Goal: Task Accomplishment & Management: Use online tool/utility

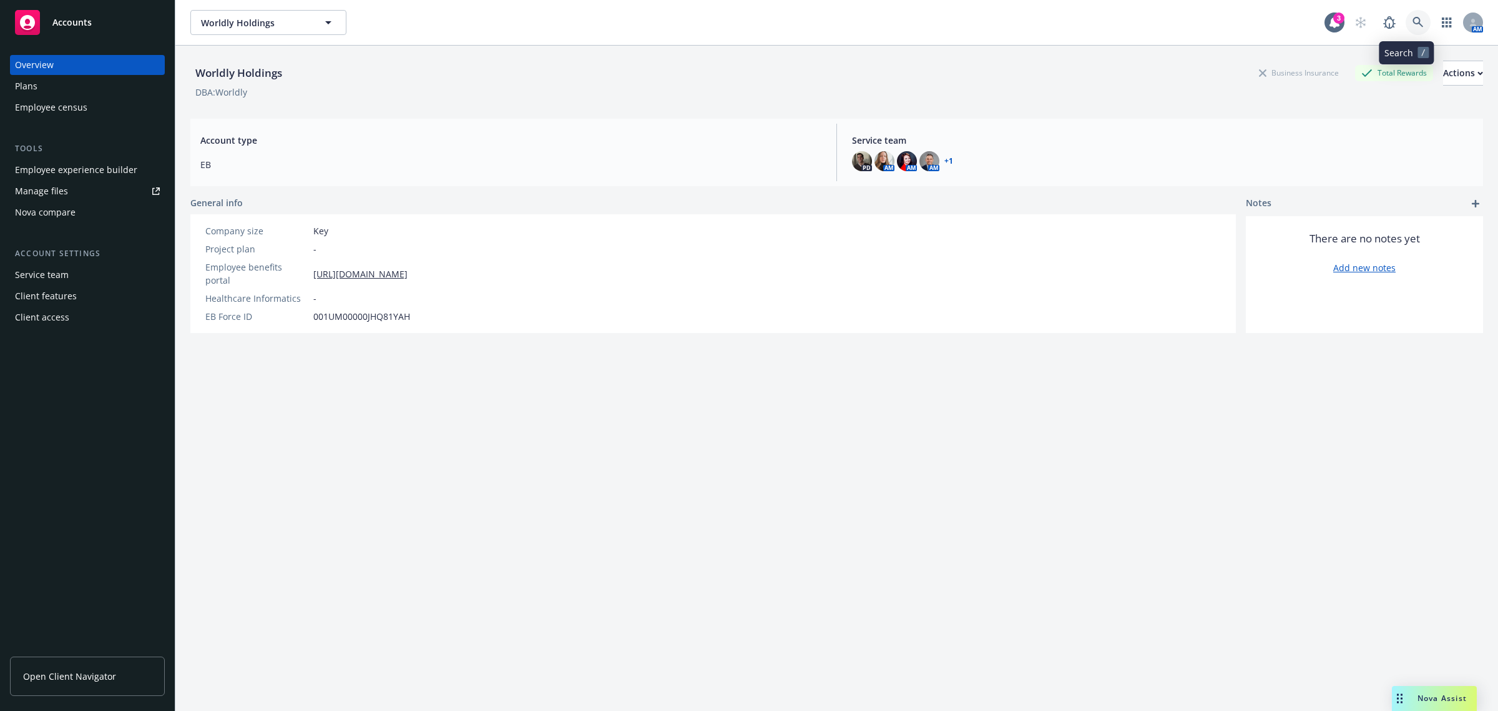
drag, startPoint x: 0, startPoint y: 0, endPoint x: 1409, endPoint y: 22, distance: 1408.7
click at [1413, 22] on icon at bounding box center [1418, 22] width 11 height 11
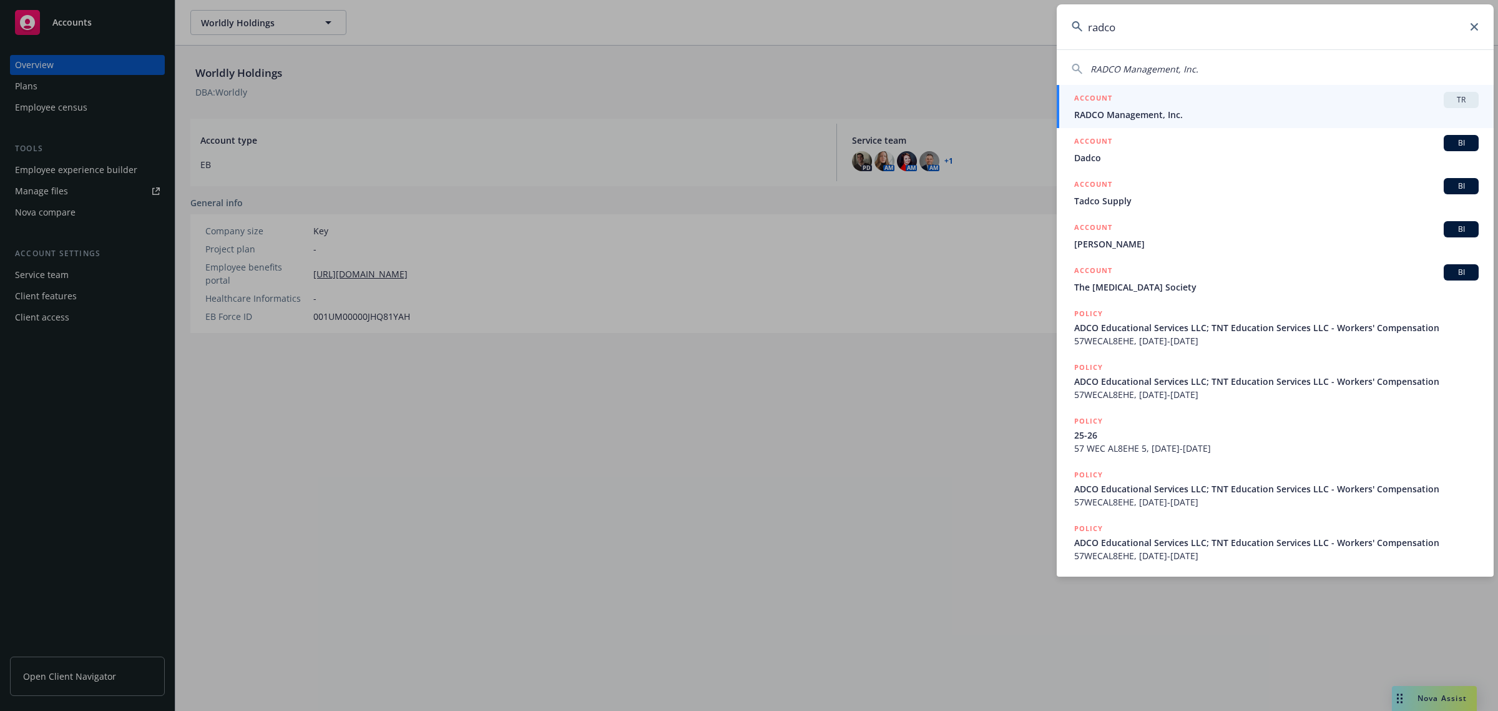
type input "radco"
drag, startPoint x: 1172, startPoint y: 92, endPoint x: 1109, endPoint y: 94, distance: 63.1
click at [1172, 92] on div "ACCOUNT TR" at bounding box center [1277, 100] width 405 height 16
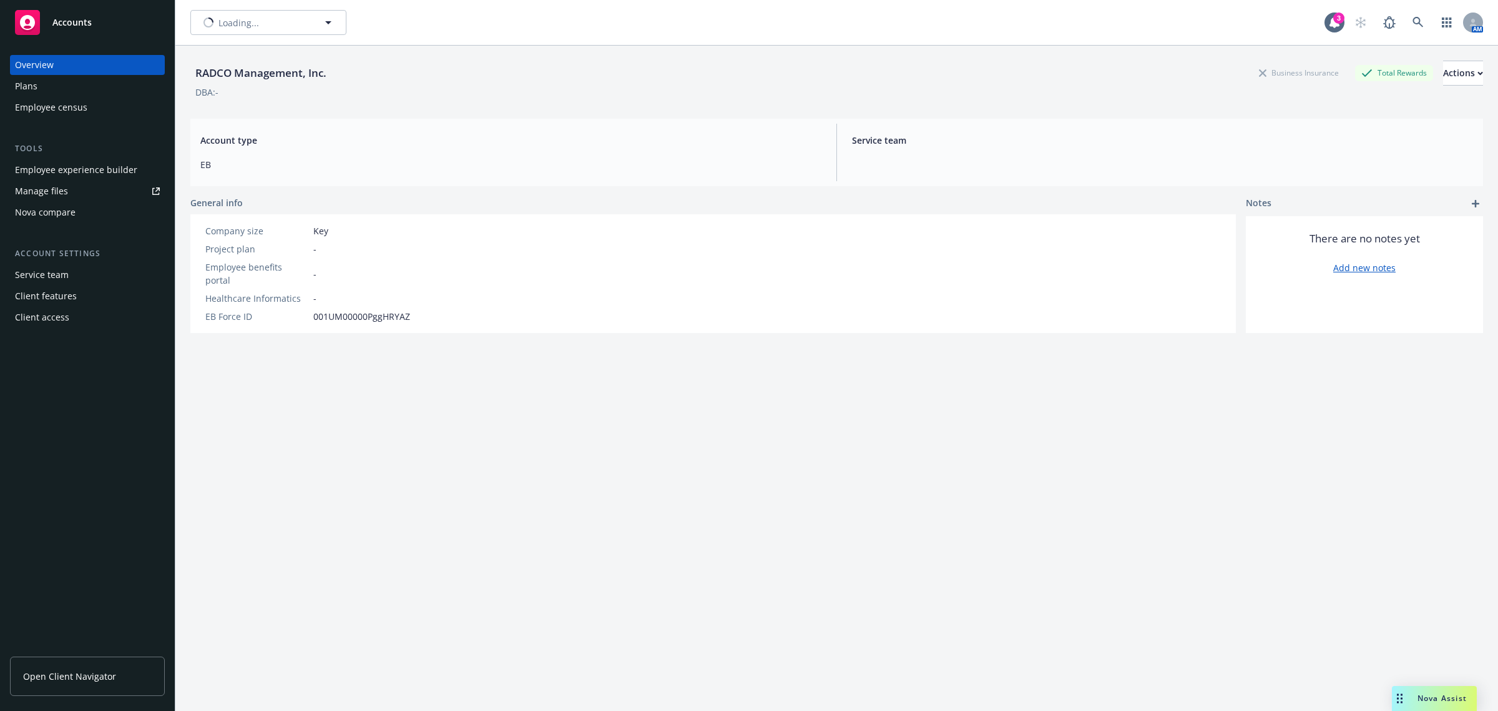
click at [72, 169] on div "Employee experience builder" at bounding box center [76, 170] width 122 height 20
click at [1444, 74] on button "Actions" at bounding box center [1464, 73] width 40 height 25
click at [1271, 97] on div "DBA: -" at bounding box center [836, 92] width 1293 height 13
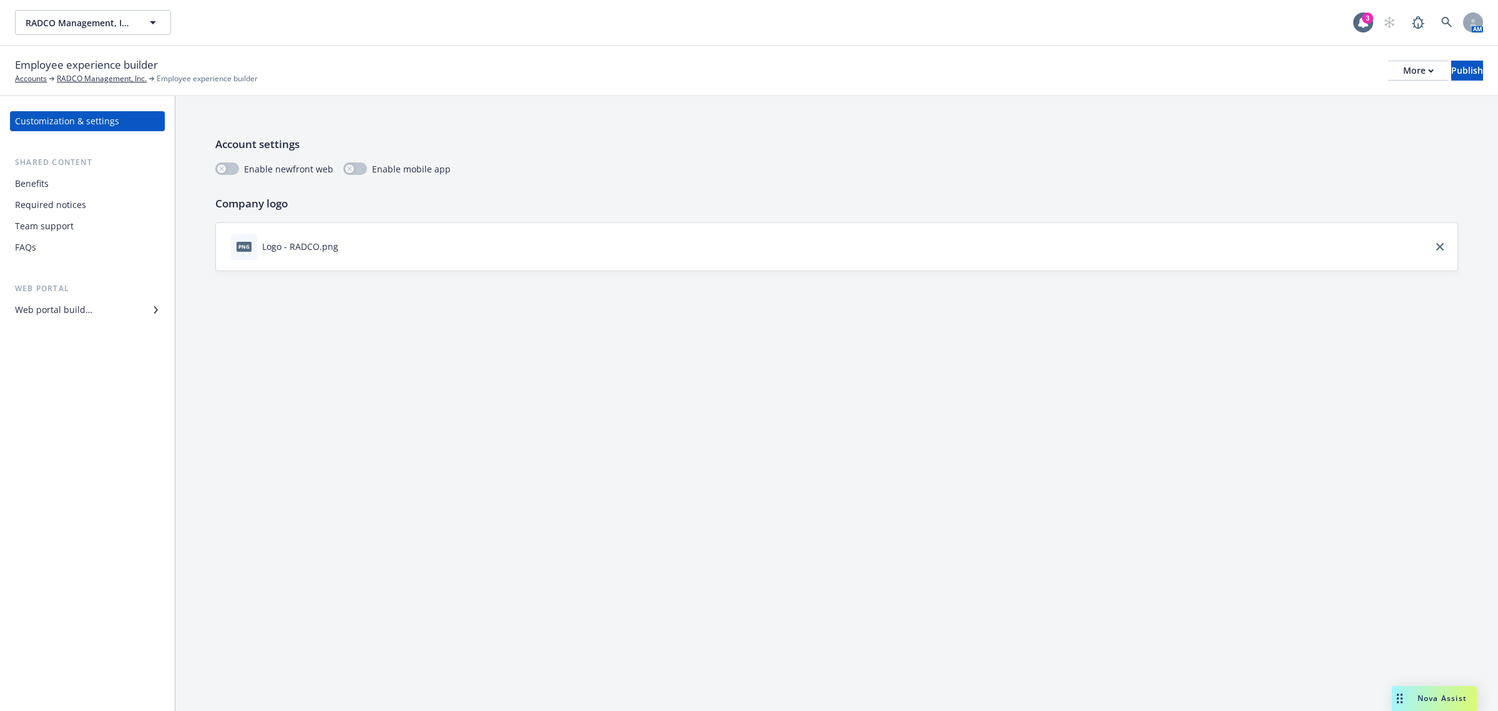
click at [86, 306] on div "Web portal builder" at bounding box center [53, 310] width 77 height 20
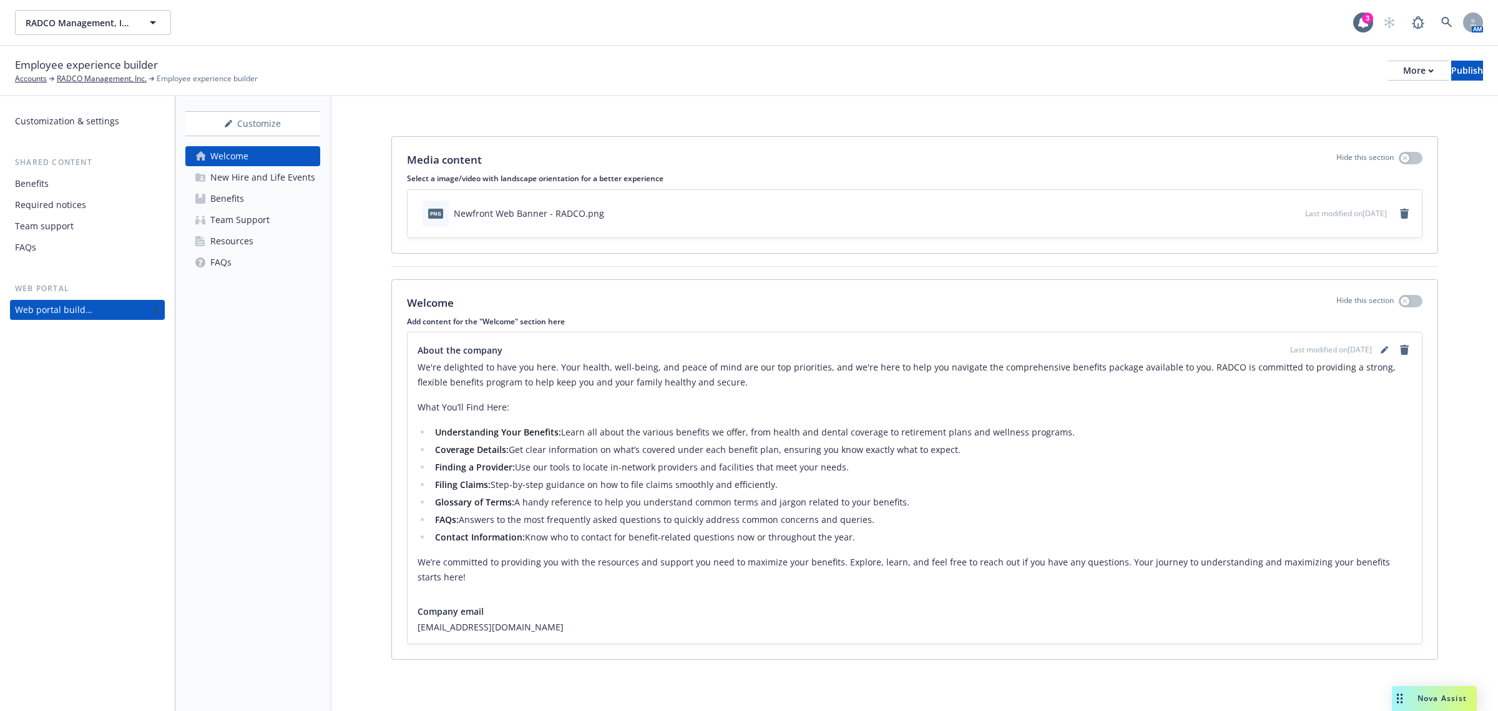
click at [231, 179] on div "New Hire and Life Events" at bounding box center [262, 177] width 105 height 20
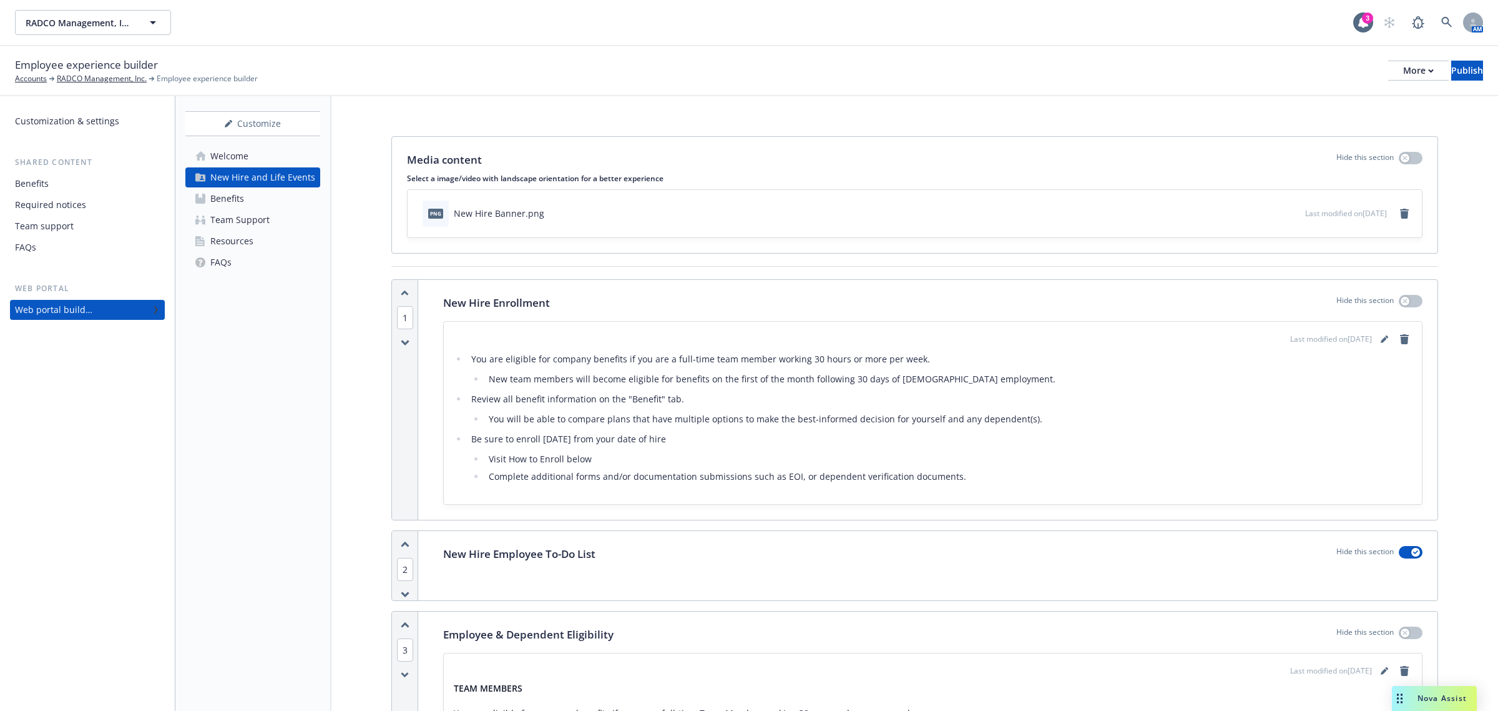
click at [232, 199] on div "Benefits" at bounding box center [227, 199] width 34 height 20
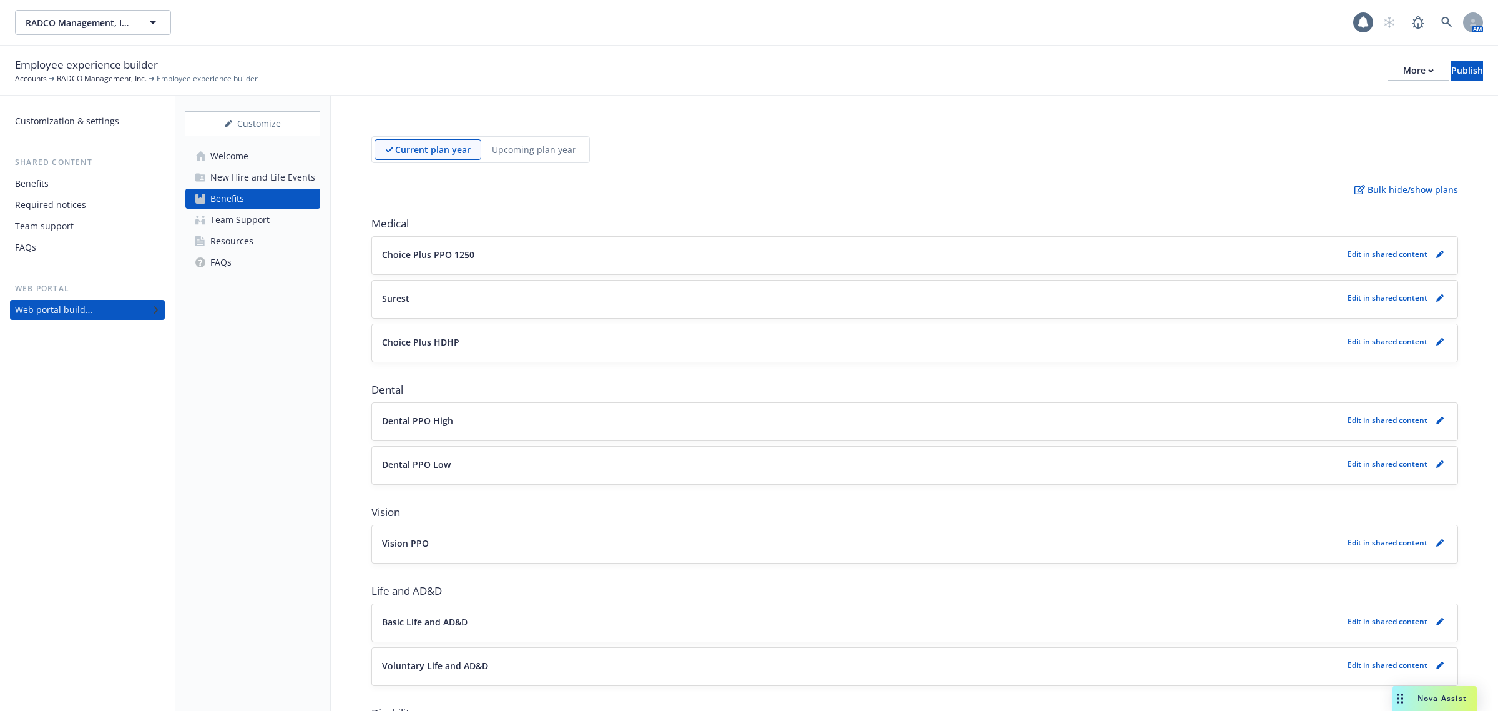
click at [237, 217] on div "Team Support" at bounding box center [239, 220] width 59 height 20
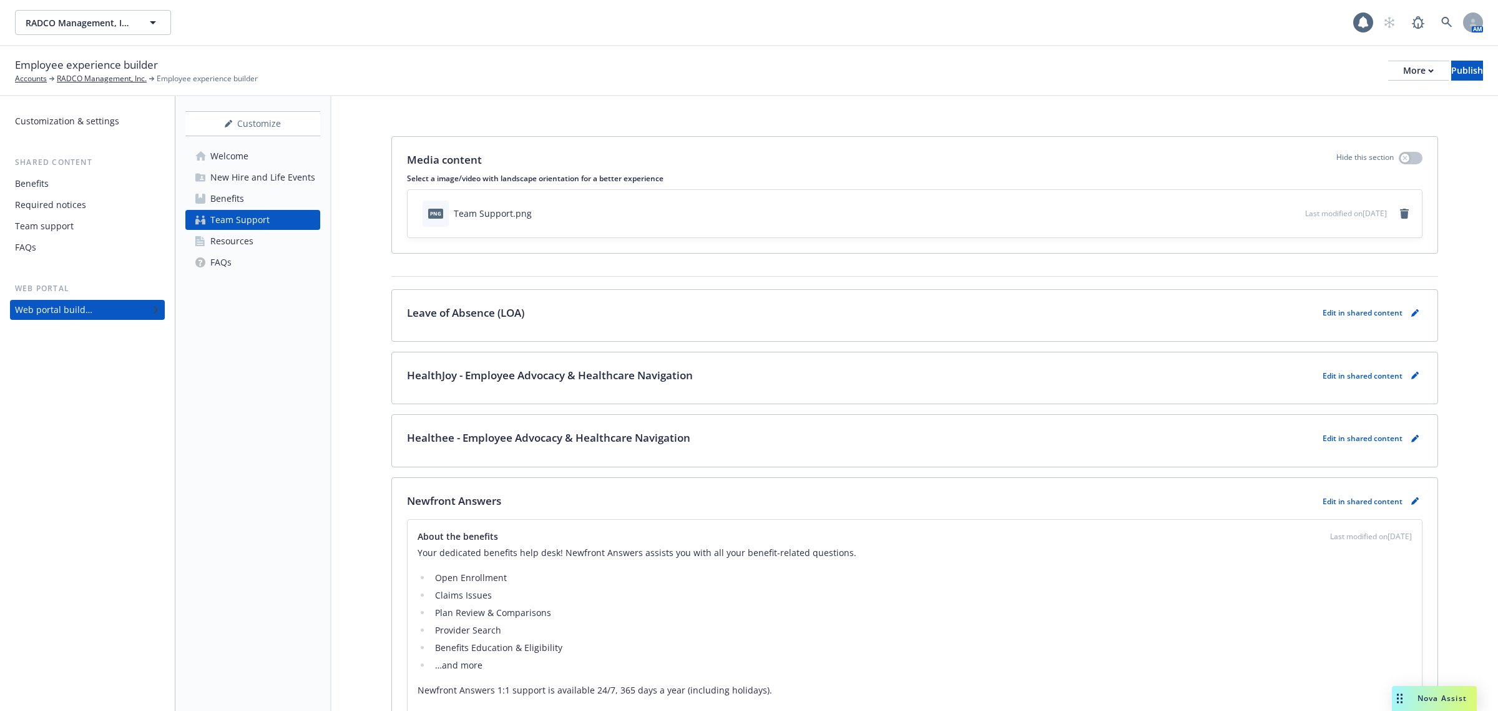
click at [239, 235] on div "Resources" at bounding box center [231, 241] width 43 height 20
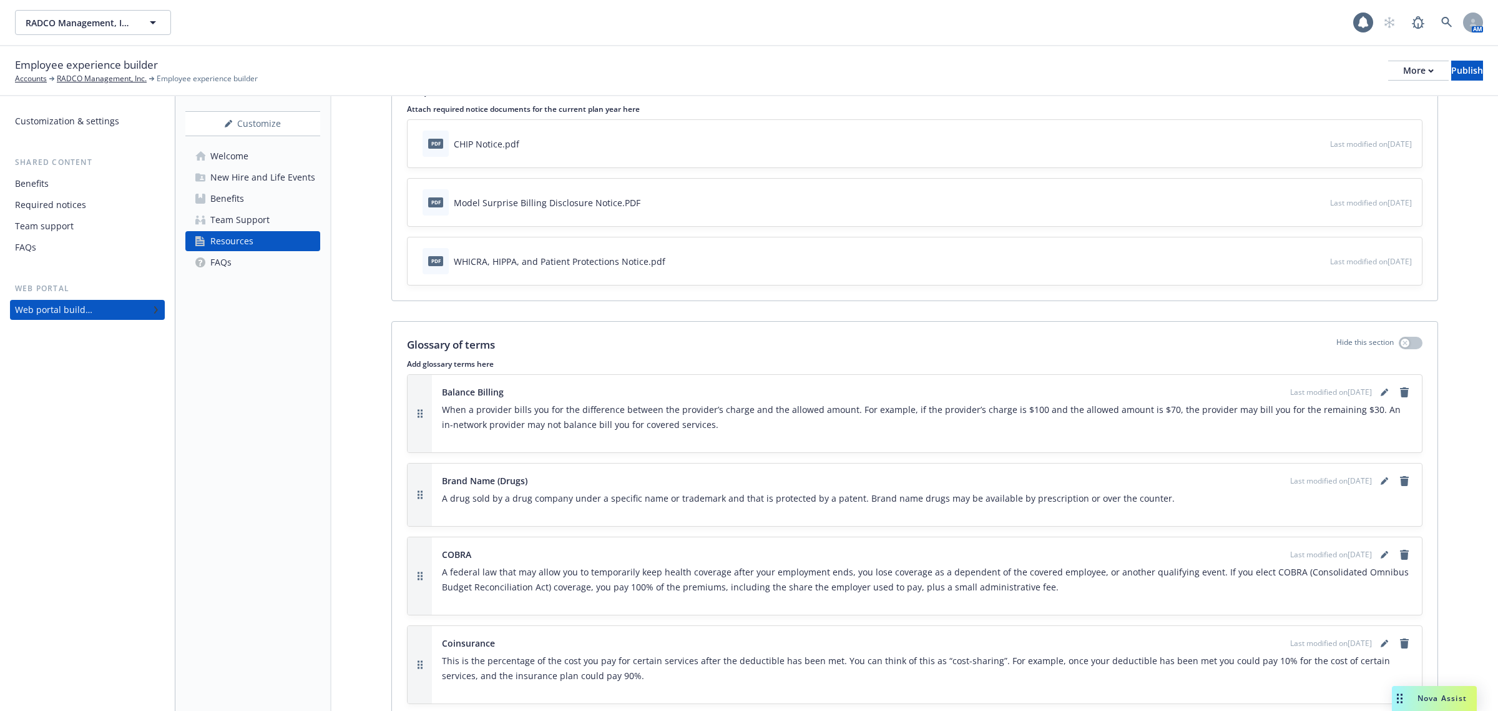
scroll to position [78, 0]
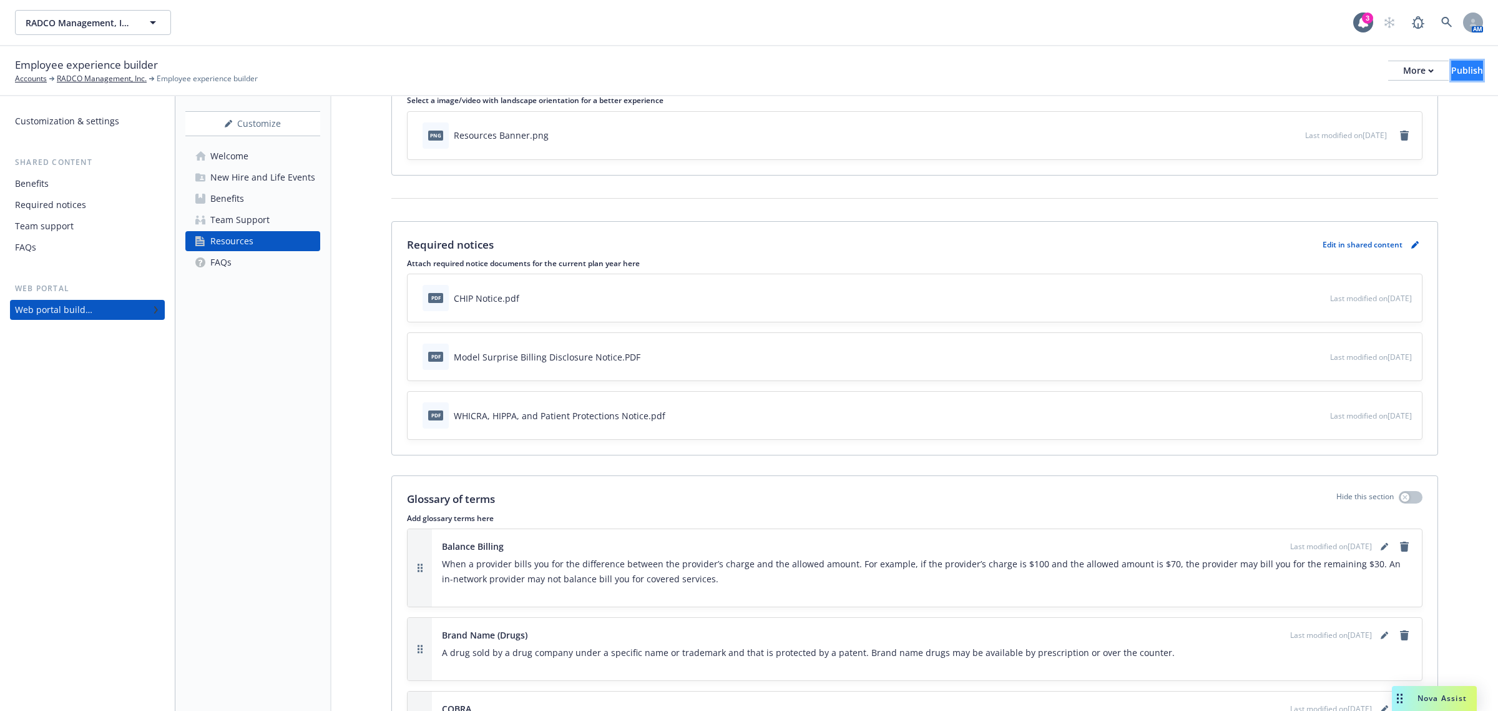
click at [1452, 72] on div "Publish" at bounding box center [1468, 70] width 32 height 19
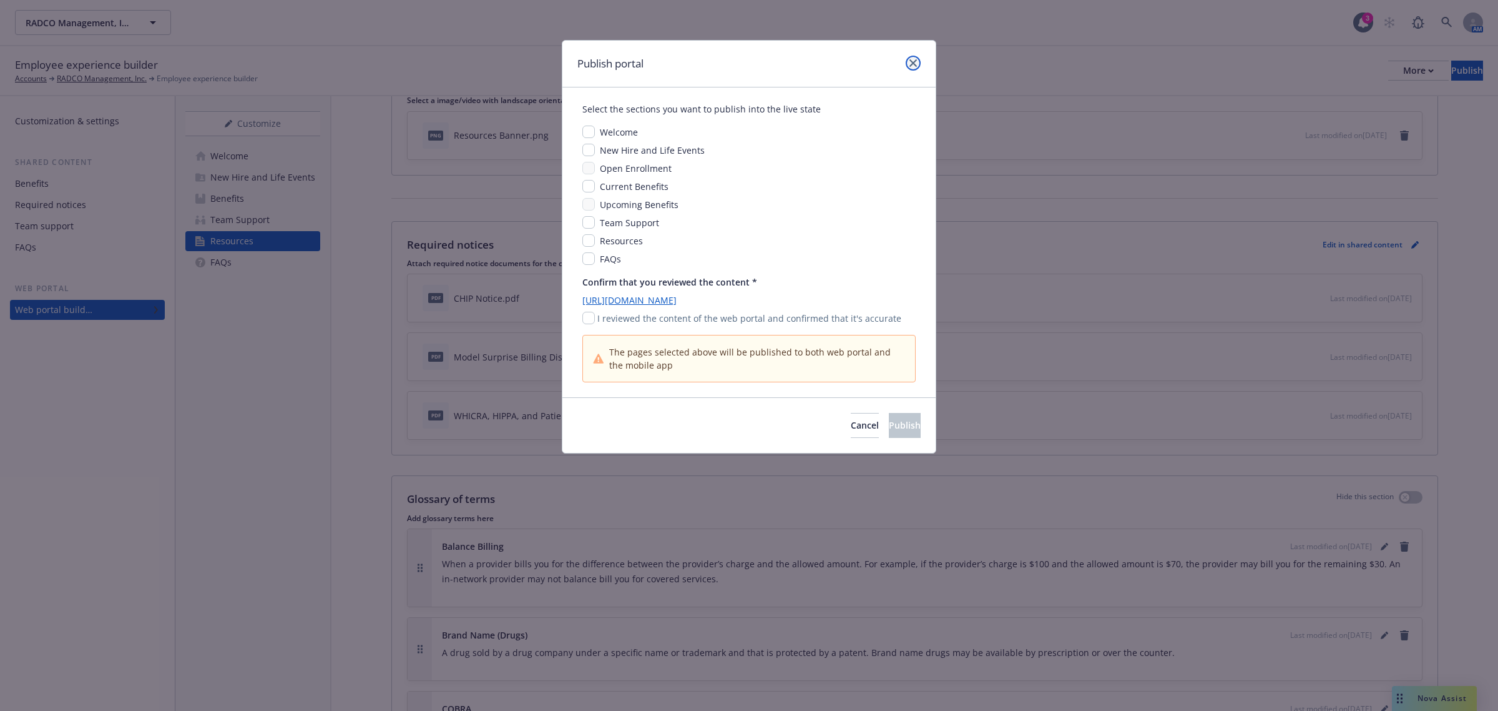
click at [912, 61] on icon "close" at bounding box center [913, 62] width 7 height 7
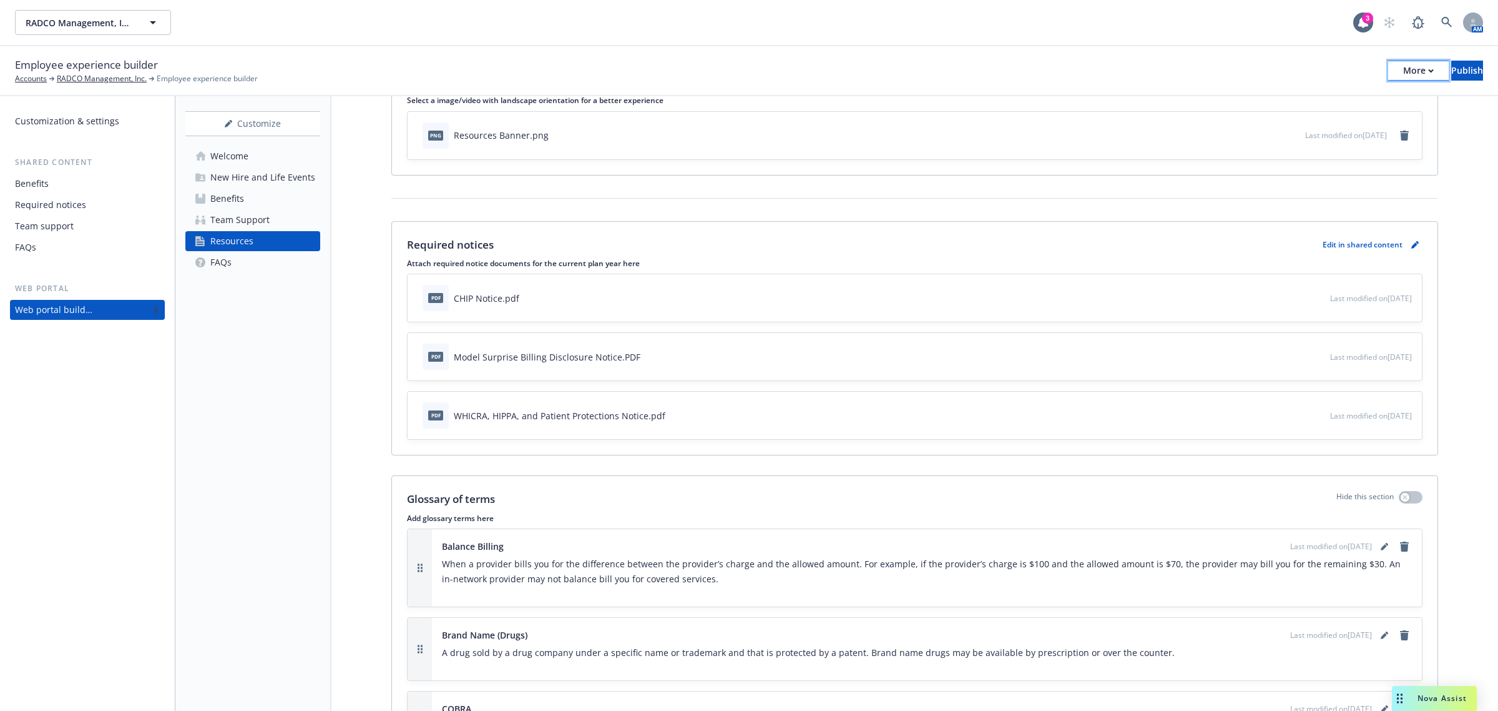
click at [1404, 76] on div "More" at bounding box center [1419, 70] width 31 height 19
click at [1250, 46] on div "Employee experience builder Accounts RADCO Management, Inc. Employee experience…" at bounding box center [749, 71] width 1498 height 50
